Goal: Use online tool/utility: Utilize a website feature to perform a specific function

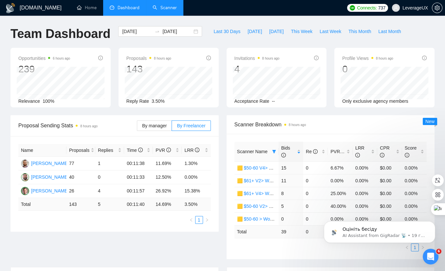
click at [171, 10] on link "Scanner" at bounding box center [165, 8] width 24 height 6
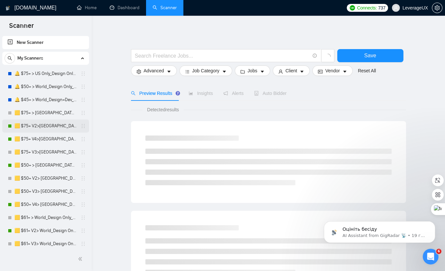
click at [39, 126] on link "🟨 $75+ V2>[GEOGRAPHIC_DATA]+[GEOGRAPHIC_DATA] Only_Tony-UX/UI_General" at bounding box center [45, 126] width 62 height 13
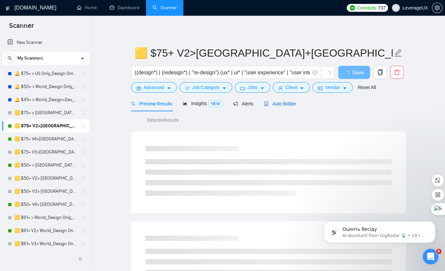
click at [296, 103] on span "Auto Bidder" at bounding box center [280, 103] width 32 height 5
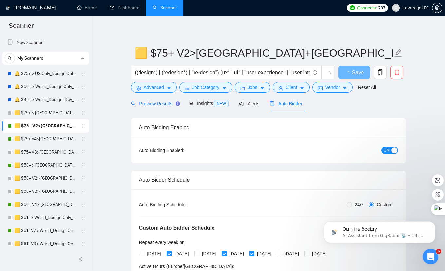
click at [155, 106] on span "Preview Results" at bounding box center [154, 103] width 47 height 5
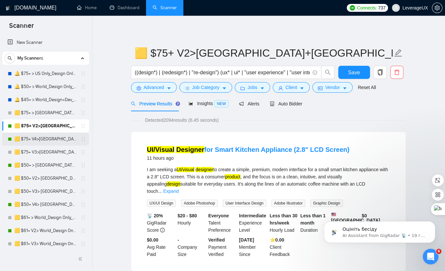
click at [53, 141] on link "🟨 $75+ V4>[GEOGRAPHIC_DATA]+[GEOGRAPHIC_DATA] Only_Tony-UX/UI_General" at bounding box center [45, 139] width 62 height 13
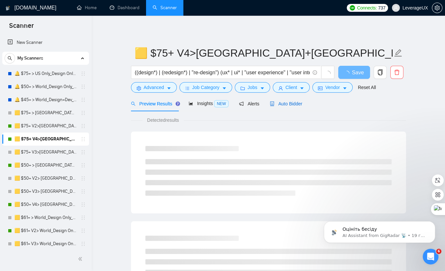
click at [289, 105] on span "Auto Bidder" at bounding box center [286, 103] width 32 height 5
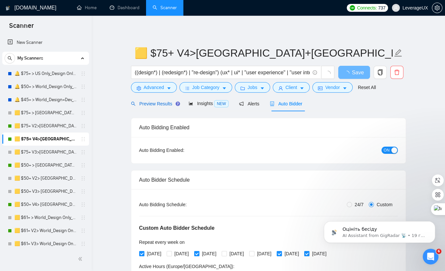
drag, startPoint x: 140, startPoint y: 103, endPoint x: 139, endPoint y: 107, distance: 4.3
click at [140, 103] on span "Preview Results" at bounding box center [154, 103] width 47 height 5
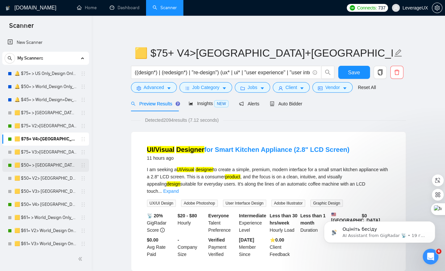
click at [44, 165] on link "🟨 $50+ > [GEOGRAPHIC_DATA]+[GEOGRAPHIC_DATA] Only_Tony-UX/UI_General" at bounding box center [45, 165] width 62 height 13
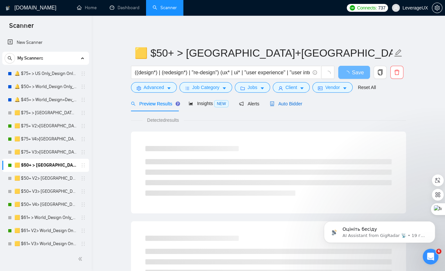
drag, startPoint x: 290, startPoint y: 106, endPoint x: 277, endPoint y: 115, distance: 15.6
click at [290, 106] on div "Auto Bidder" at bounding box center [286, 103] width 32 height 7
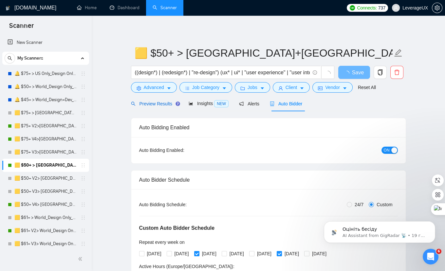
click at [146, 102] on span "Preview Results" at bounding box center [154, 103] width 47 height 5
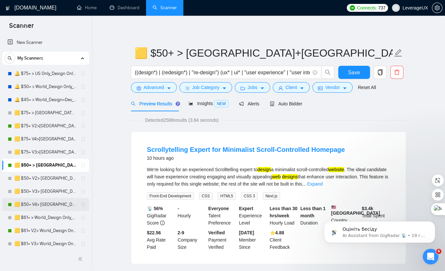
click at [40, 206] on link "🟨 $50+ V4> [GEOGRAPHIC_DATA]+[GEOGRAPHIC_DATA] Only_Tony-UX/UI_General" at bounding box center [45, 204] width 62 height 13
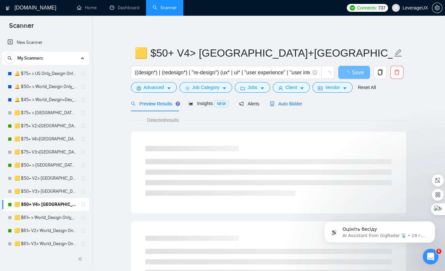
click at [286, 106] on span "Auto Bidder" at bounding box center [286, 103] width 32 height 5
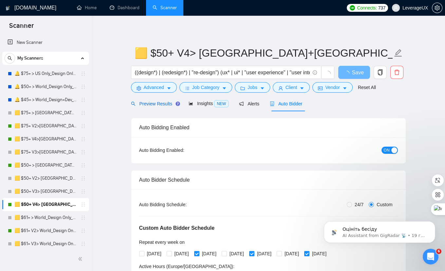
click at [150, 103] on span "Preview Results" at bounding box center [154, 103] width 47 height 5
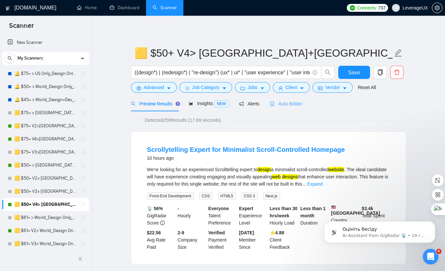
click at [291, 108] on div "Auto Bidder" at bounding box center [286, 103] width 32 height 15
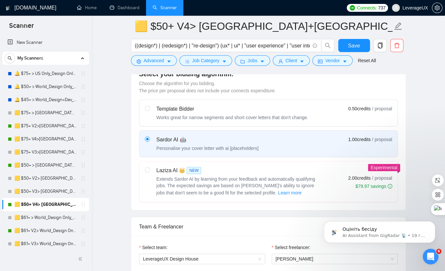
scroll to position [274, 0]
